Goal: Task Accomplishment & Management: Manage account settings

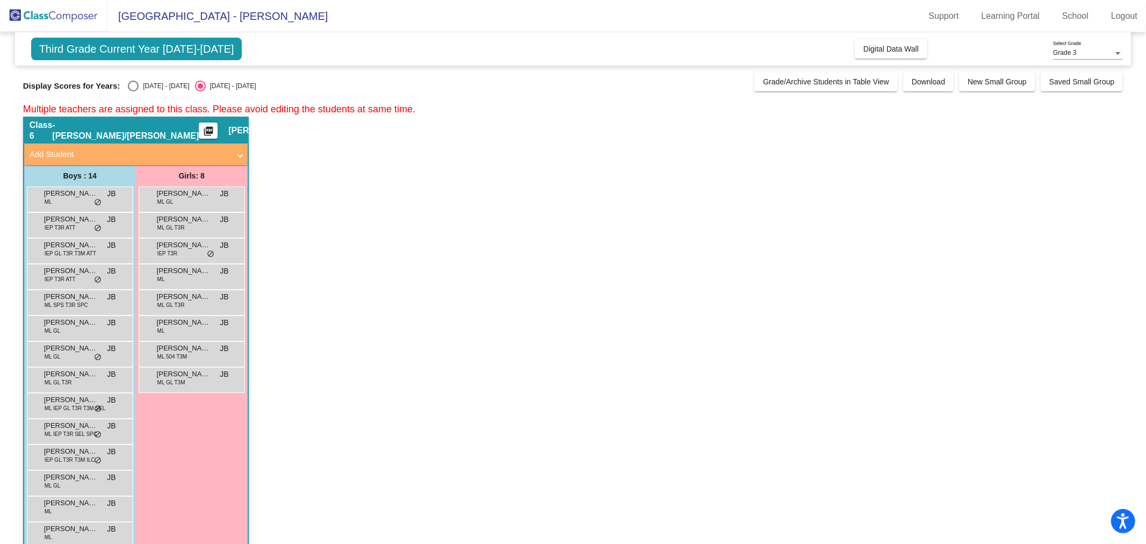
click at [132, 84] on div "Select an option" at bounding box center [133, 86] width 11 height 11
click at [133, 91] on input "[DATE] - [DATE]" at bounding box center [133, 91] width 1 height 1
radio input "true"
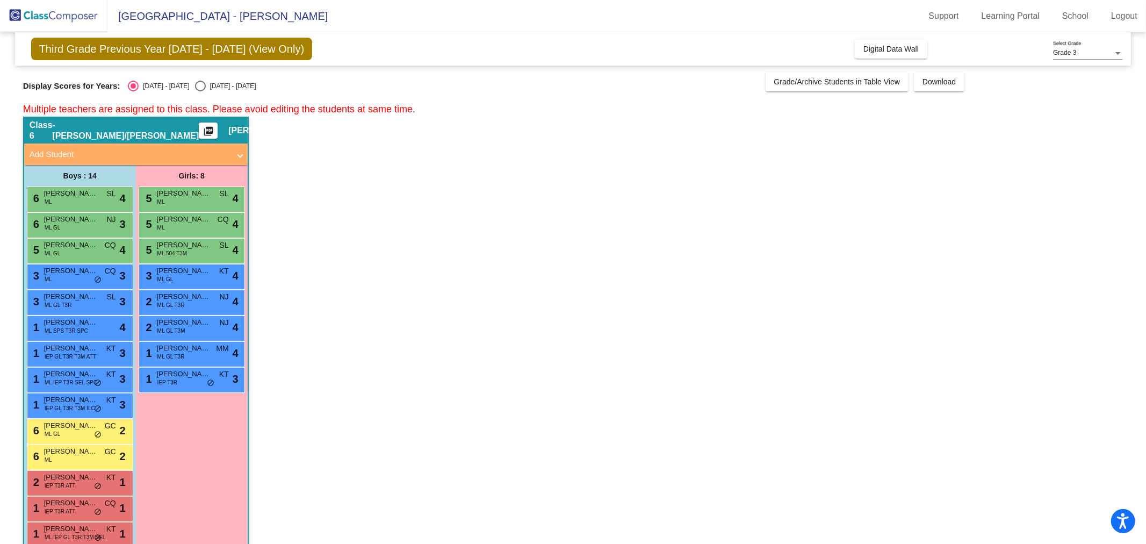
click at [195, 84] on div "Select an option" at bounding box center [200, 86] width 11 height 11
click at [200, 91] on input "[DATE] - [DATE]" at bounding box center [200, 91] width 1 height 1
radio input "true"
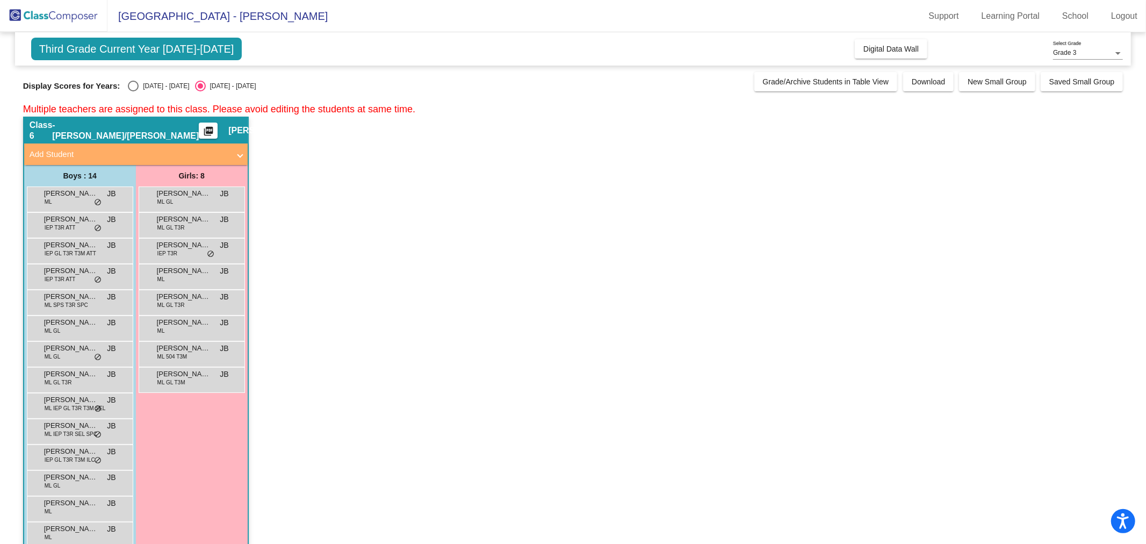
click at [148, 88] on div "[DATE] - [DATE]" at bounding box center [164, 86] width 51 height 10
click at [133, 91] on input "[DATE] - [DATE]" at bounding box center [133, 91] width 1 height 1
radio input "true"
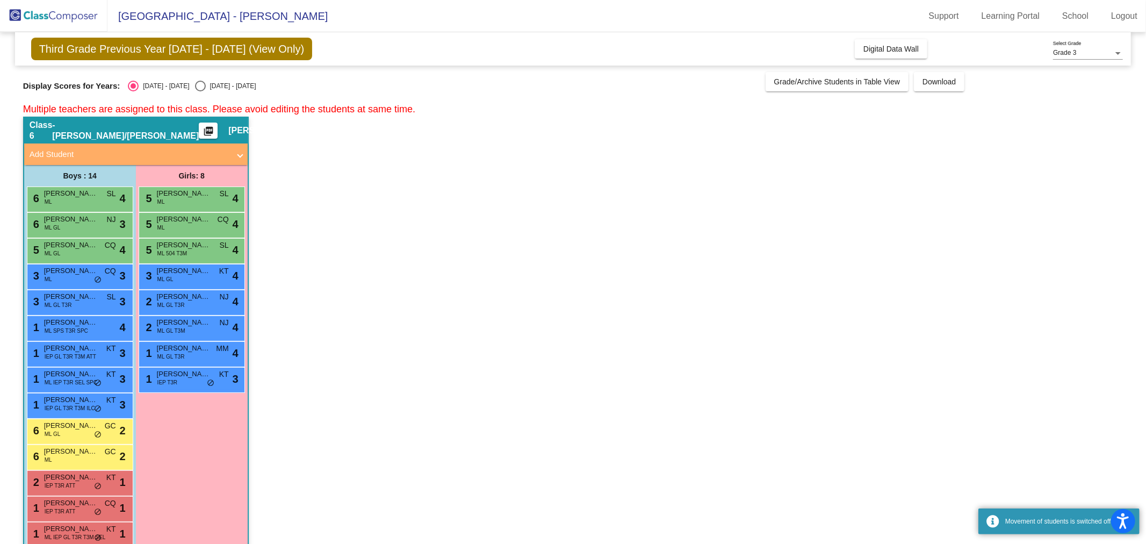
click at [219, 86] on div "[DATE] - [DATE]" at bounding box center [231, 86] width 51 height 10
click at [200, 91] on input "[DATE] - [DATE]" at bounding box center [200, 91] width 1 height 1
radio input "true"
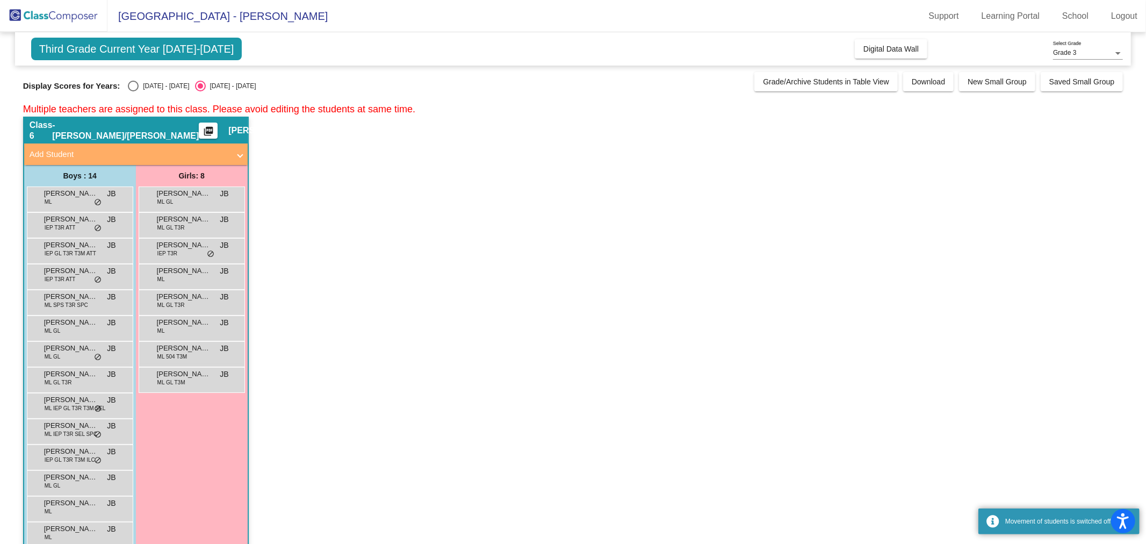
click at [165, 88] on div "[DATE] - [DATE]" at bounding box center [164, 86] width 51 height 10
click at [133, 91] on input "[DATE] - [DATE]" at bounding box center [133, 91] width 1 height 1
radio input "true"
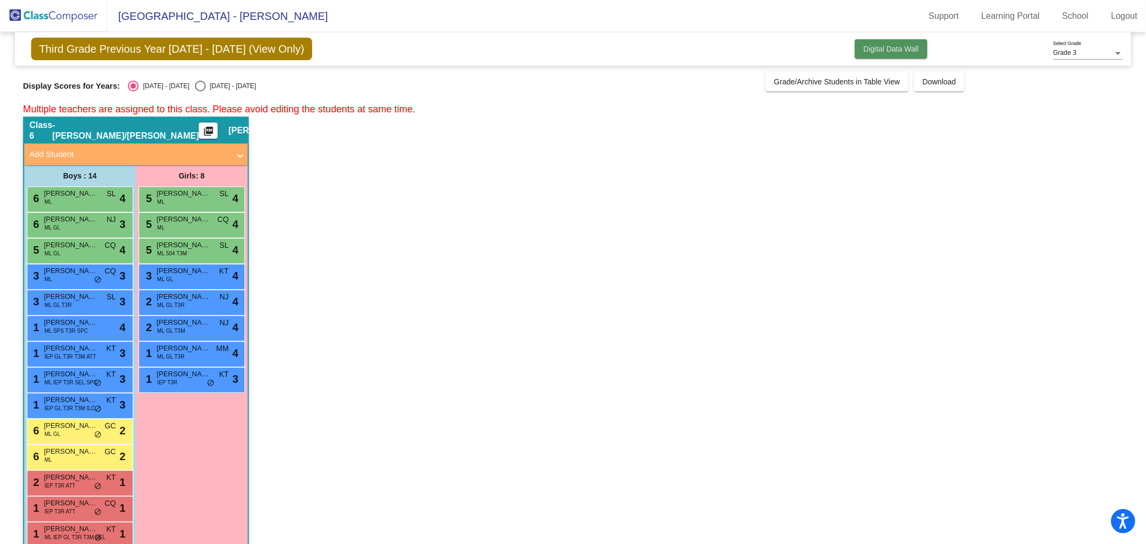
click at [890, 53] on span "Digital Data Wall" at bounding box center [891, 49] width 55 height 9
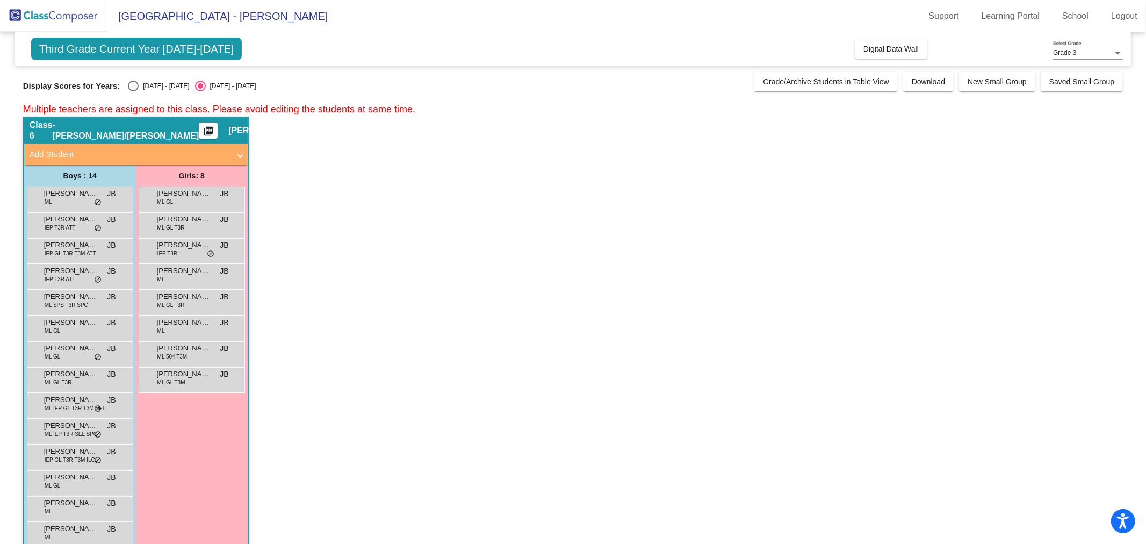
click at [164, 85] on div "[DATE] - [DATE]" at bounding box center [164, 86] width 51 height 10
click at [133, 91] on input "[DATE] - [DATE]" at bounding box center [133, 91] width 1 height 1
radio input "true"
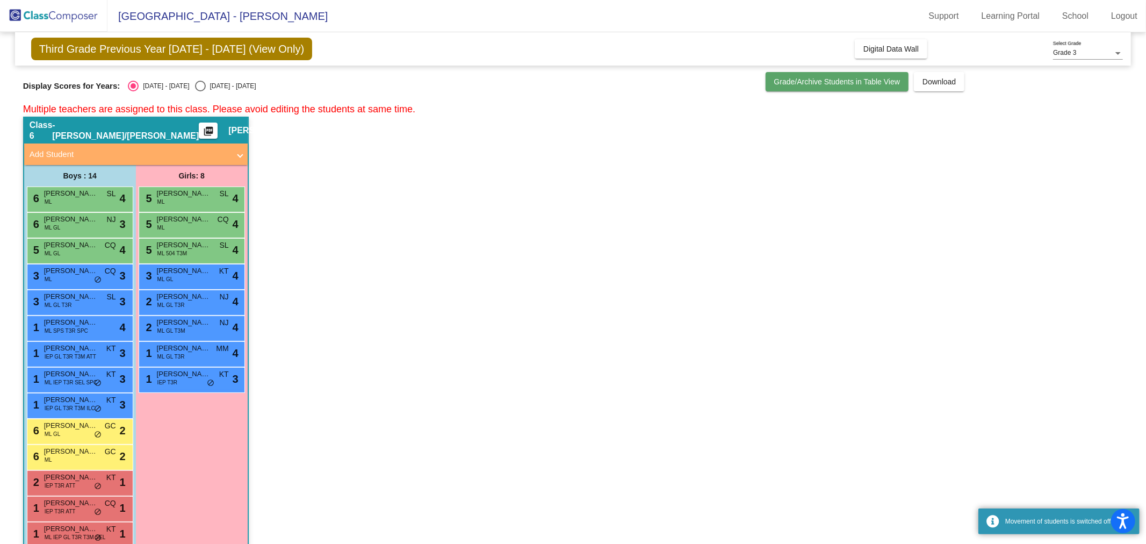
click at [880, 87] on button "Grade/Archive Students in Table View" at bounding box center [837, 81] width 143 height 19
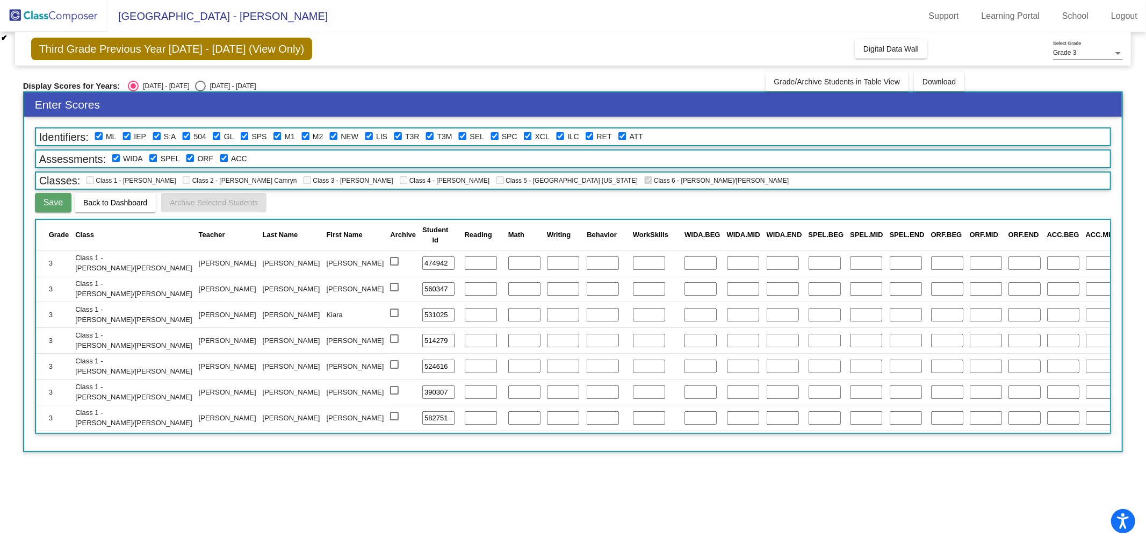
click at [206, 86] on div "[DATE] - [DATE]" at bounding box center [231, 86] width 51 height 10
click at [200, 91] on input "[DATE] - [DATE]" at bounding box center [200, 91] width 1 height 1
radio input "true"
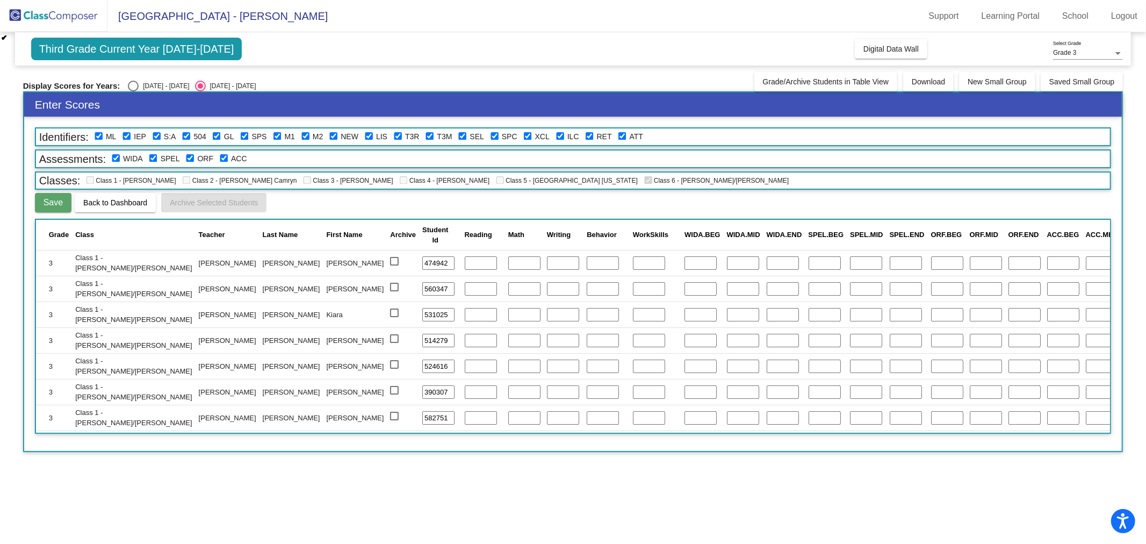
click at [153, 87] on div "[DATE] - [DATE]" at bounding box center [164, 86] width 51 height 10
click at [133, 91] on input "[DATE] - [DATE]" at bounding box center [133, 91] width 1 height 1
radio input "true"
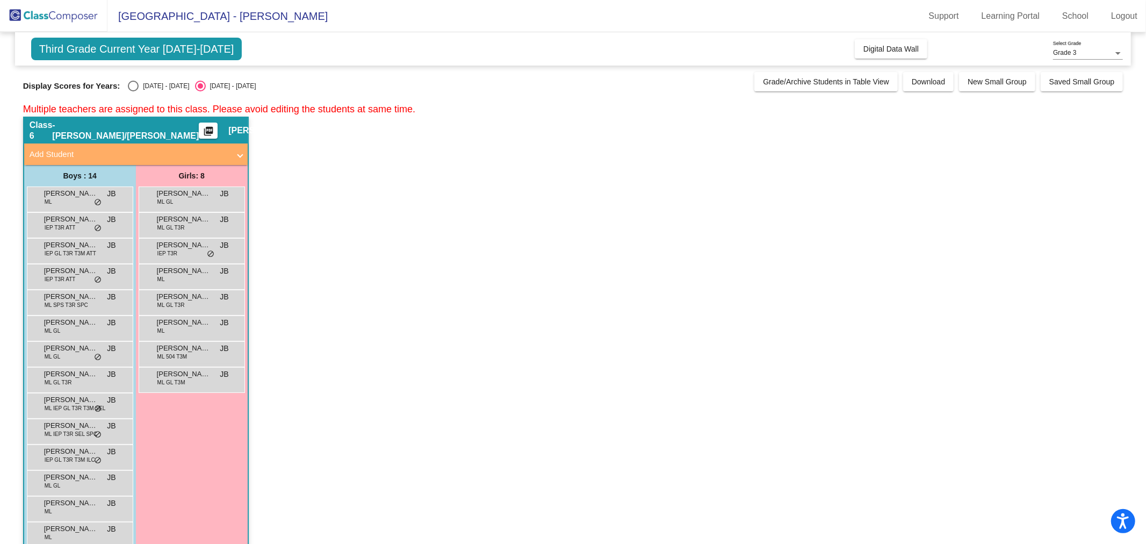
click at [137, 89] on div "Select an option" at bounding box center [133, 86] width 11 height 11
click at [133, 91] on input "[DATE] - [DATE]" at bounding box center [133, 91] width 1 height 1
radio input "true"
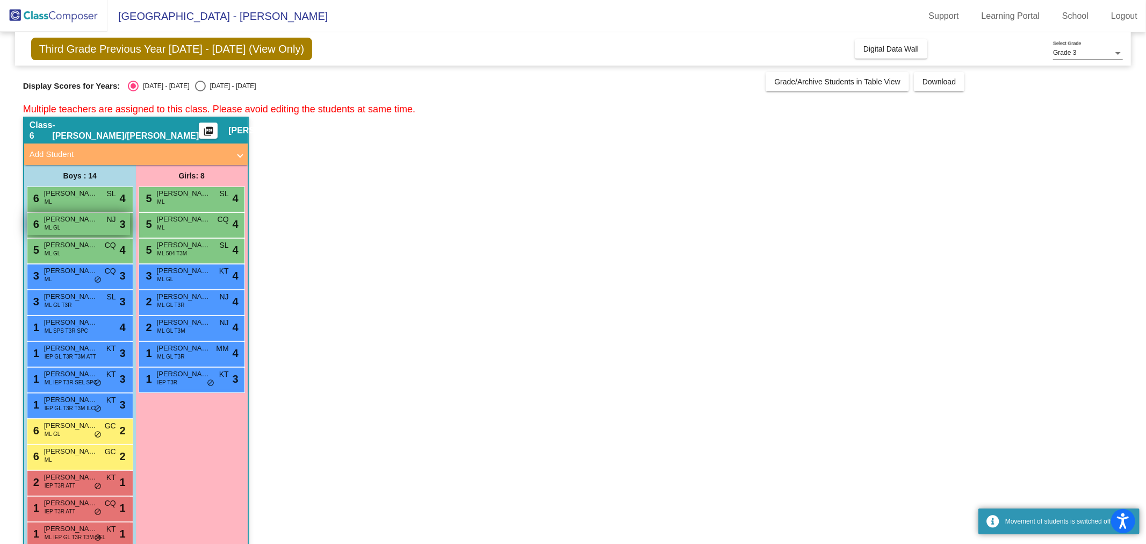
click at [99, 231] on div "6 [PERSON_NAME] GL NJ lock do_not_disturb_alt 3" at bounding box center [78, 224] width 103 height 22
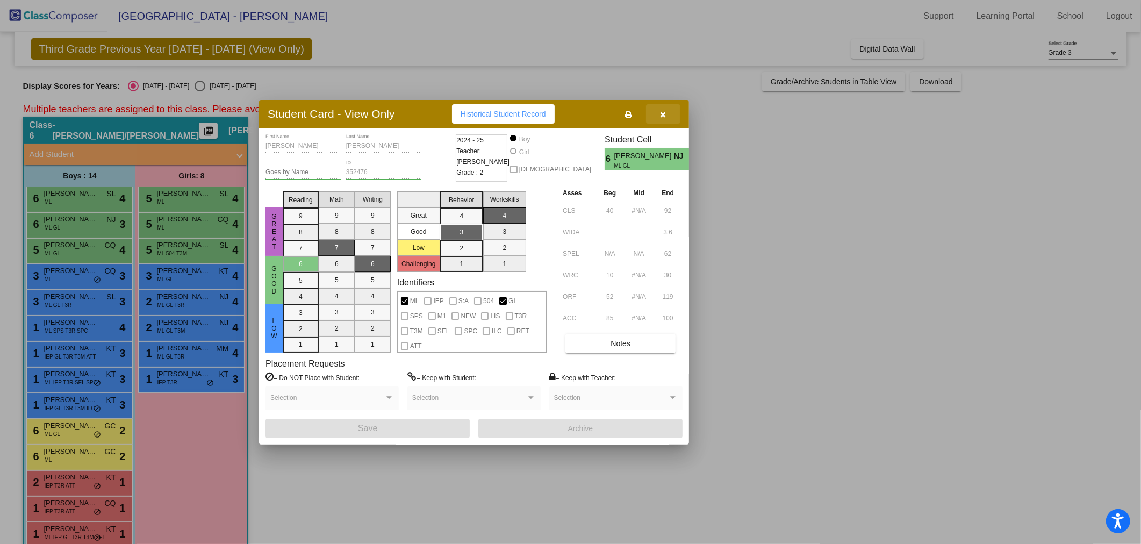
click at [662, 111] on icon "button" at bounding box center [663, 115] width 6 height 8
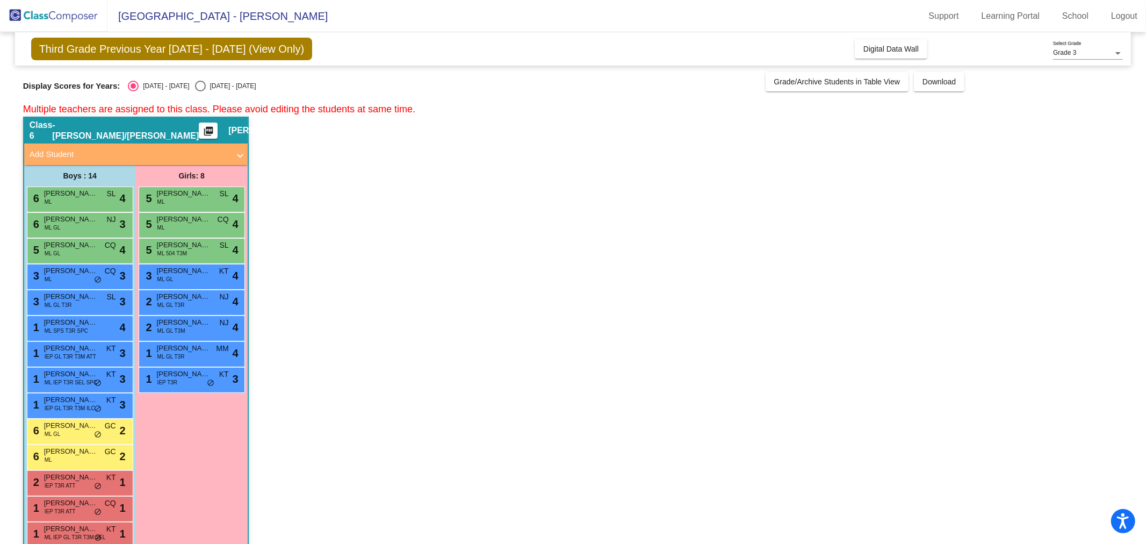
click at [202, 128] on mat-icon "picture_as_pdf" at bounding box center [208, 133] width 13 height 15
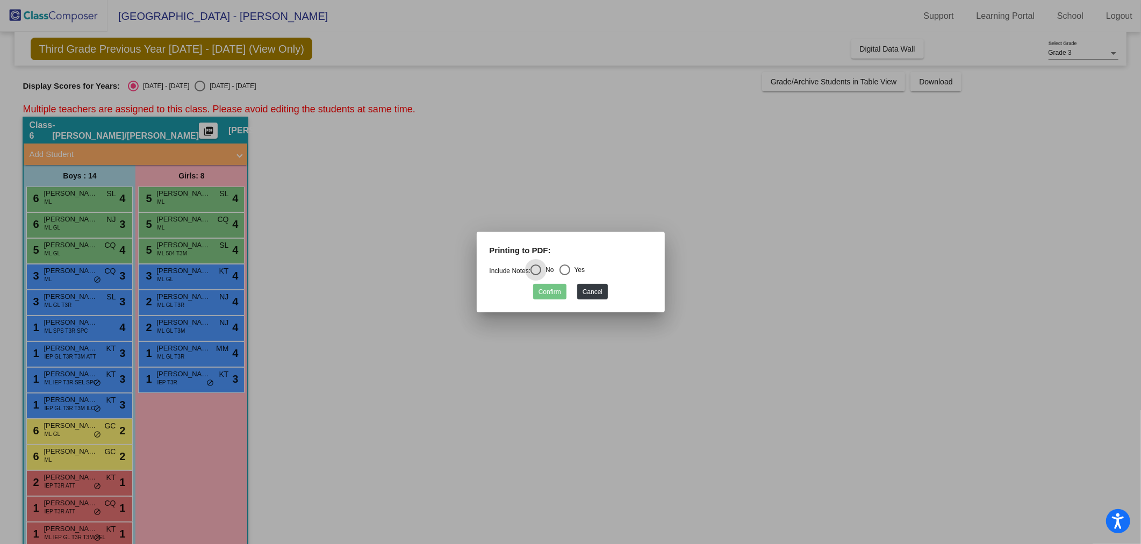
click at [570, 267] on div "Select an option" at bounding box center [564, 269] width 11 height 11
click at [565, 275] on input "Yes" at bounding box center [564, 275] width 1 height 1
radio input "true"
click at [559, 291] on button "Confirm" at bounding box center [549, 292] width 33 height 16
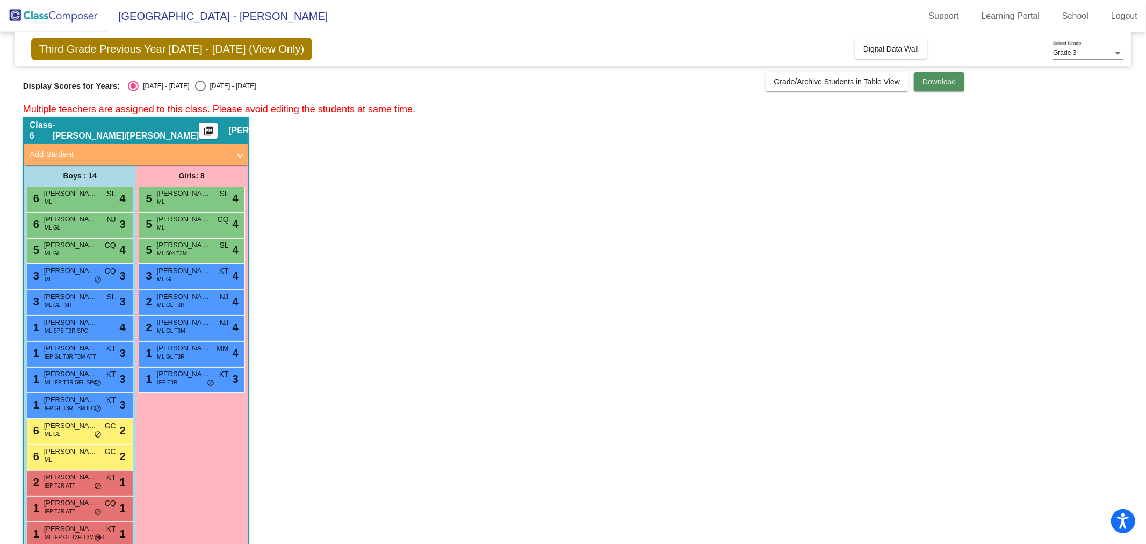
click at [943, 81] on span "Download" at bounding box center [939, 81] width 33 height 9
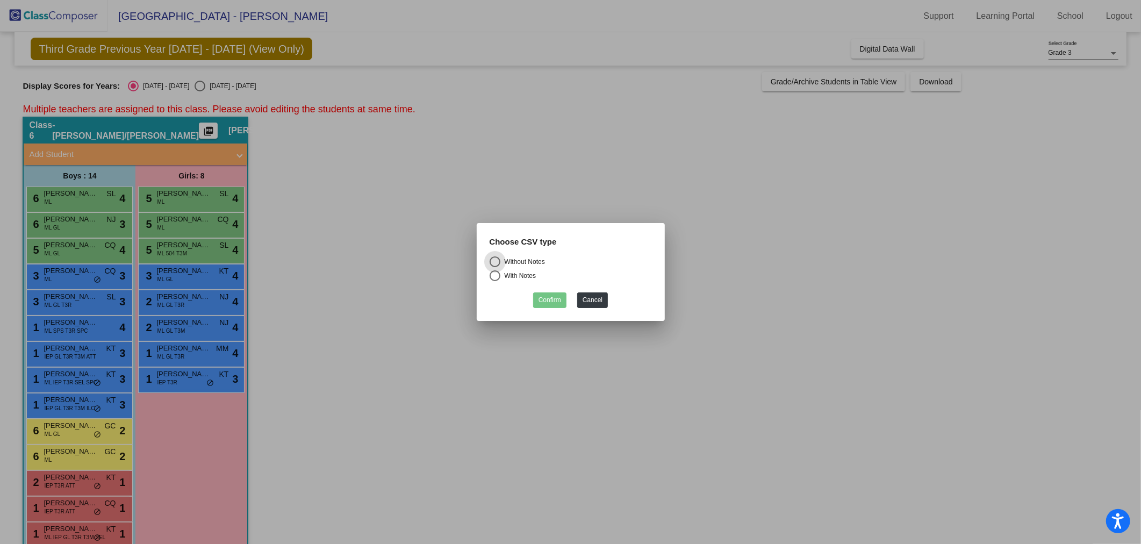
click at [525, 277] on div "With Notes" at bounding box center [518, 276] width 36 height 10
click at [495, 281] on input "With Notes" at bounding box center [494, 281] width 1 height 1
radio input "true"
click at [544, 303] on button "Confirm" at bounding box center [549, 300] width 33 height 16
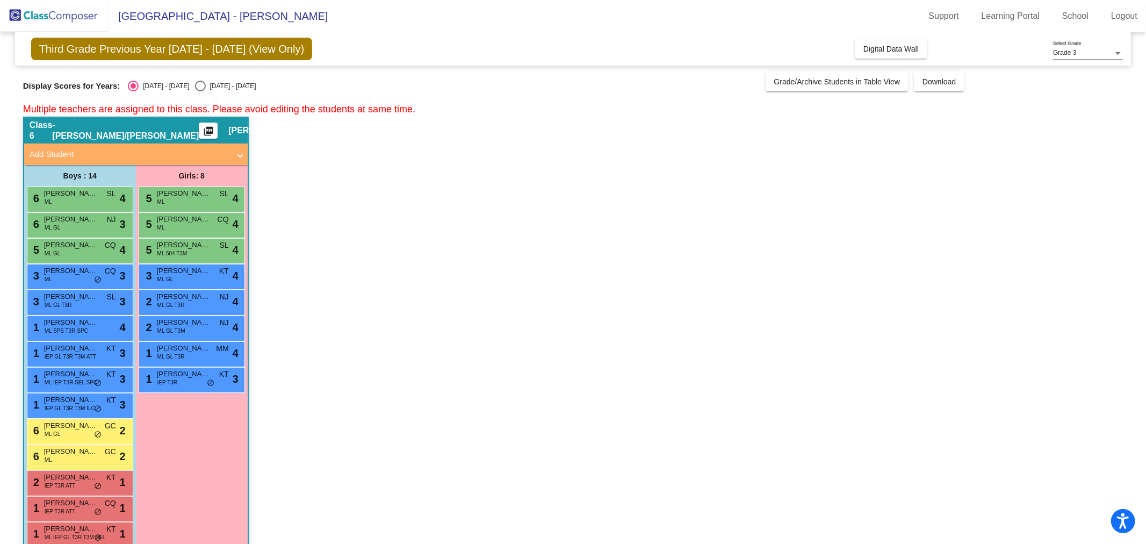
click at [78, 17] on img at bounding box center [53, 16] width 107 height 32
click at [76, 17] on img at bounding box center [53, 16] width 107 height 32
click at [47, 9] on img at bounding box center [53, 16] width 107 height 32
click at [1118, 19] on link "Logout" at bounding box center [1125, 16] width 44 height 17
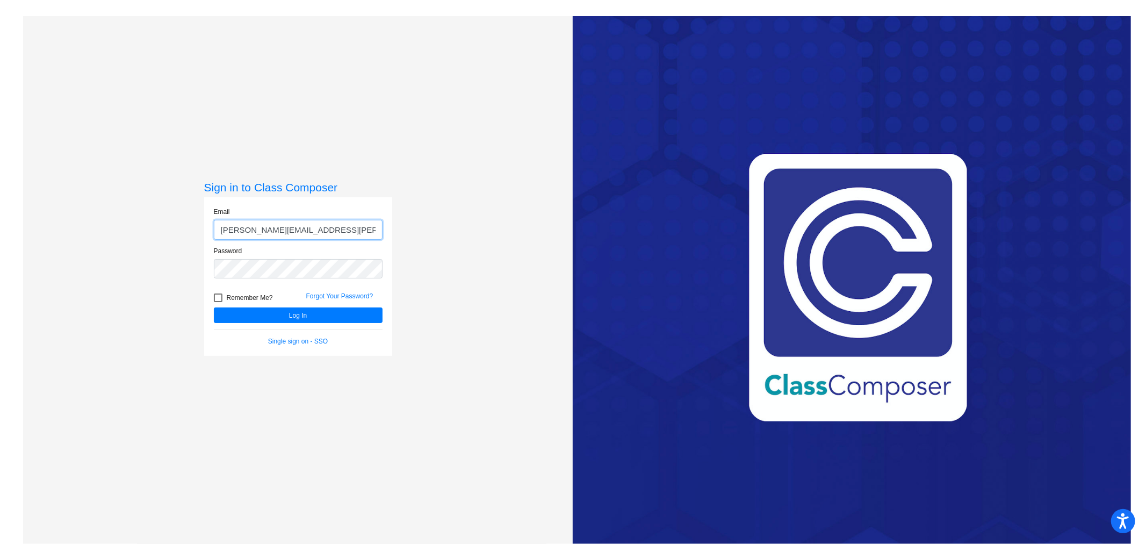
click at [291, 229] on input "[PERSON_NAME][EMAIL_ADDRESS][PERSON_NAME][DOMAIN_NAME]" at bounding box center [298, 230] width 169 height 20
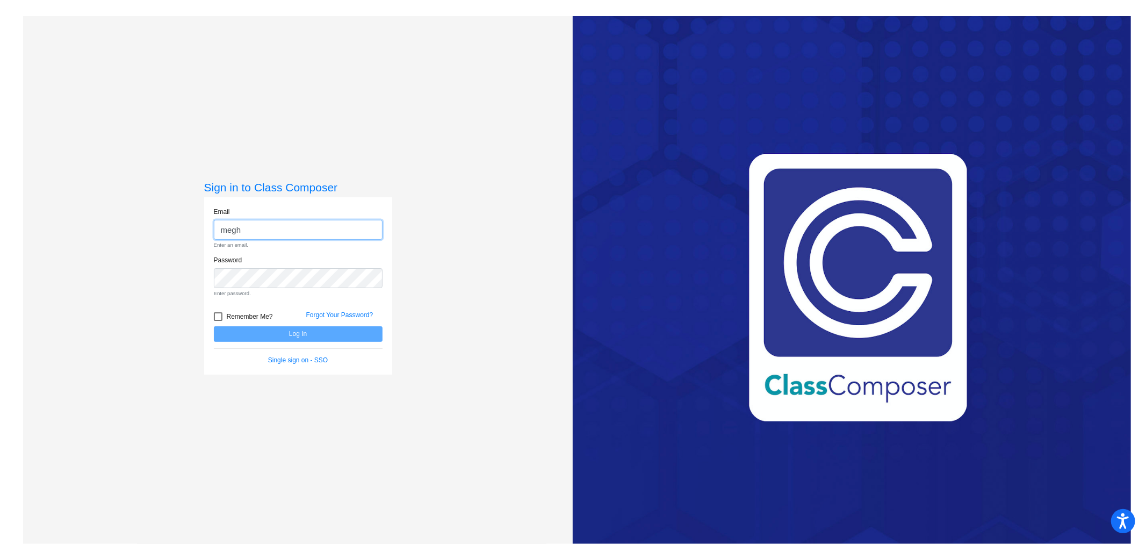
type input "[PERSON_NAME][EMAIL_ADDRESS][PERSON_NAME][DOMAIN_NAME]"
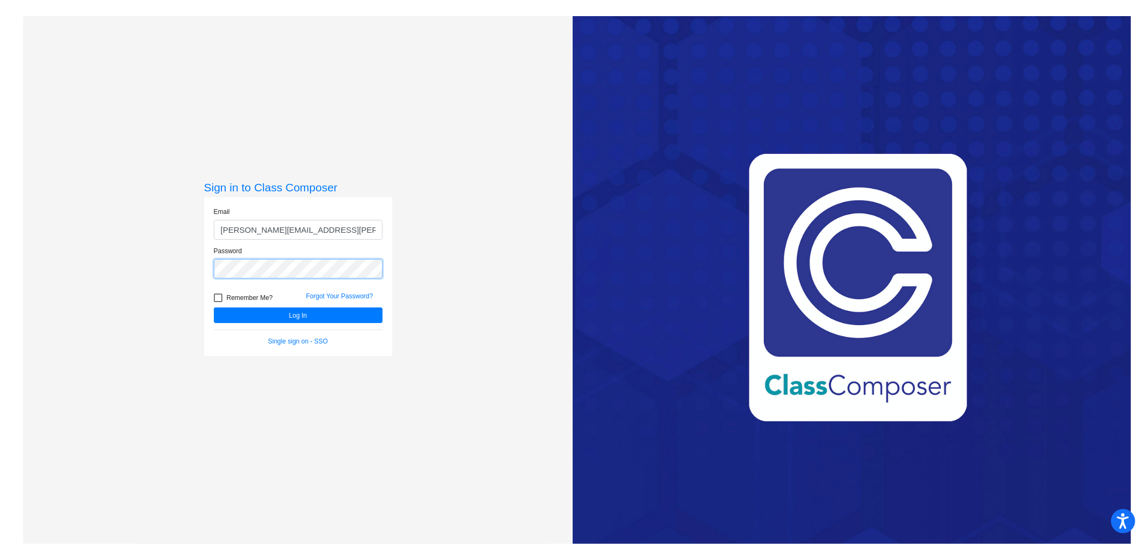
click at [214, 307] on button "Log In" at bounding box center [298, 315] width 169 height 16
